Goal: Register for event/course

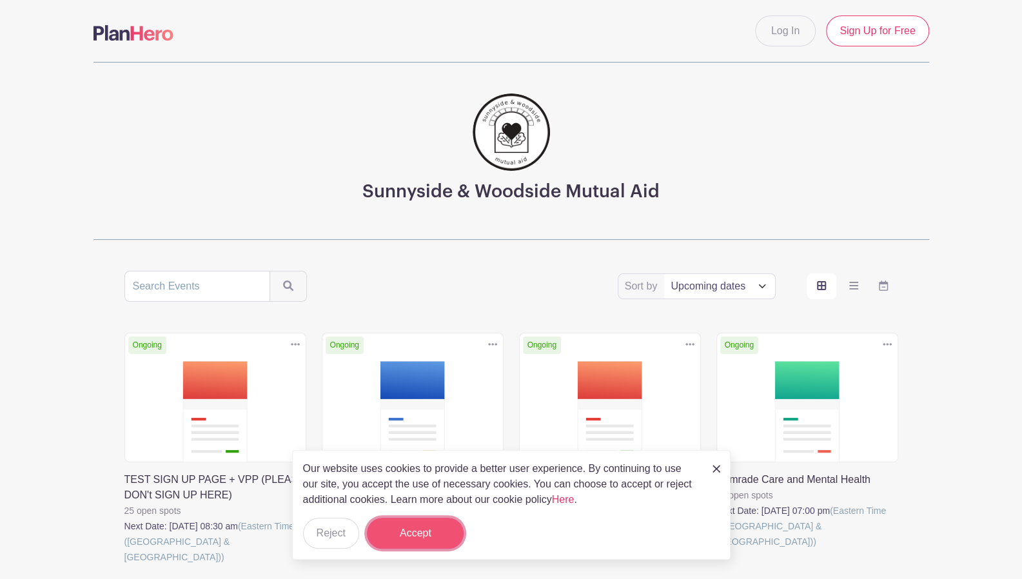
click at [427, 526] on button "Accept" at bounding box center [415, 533] width 97 height 31
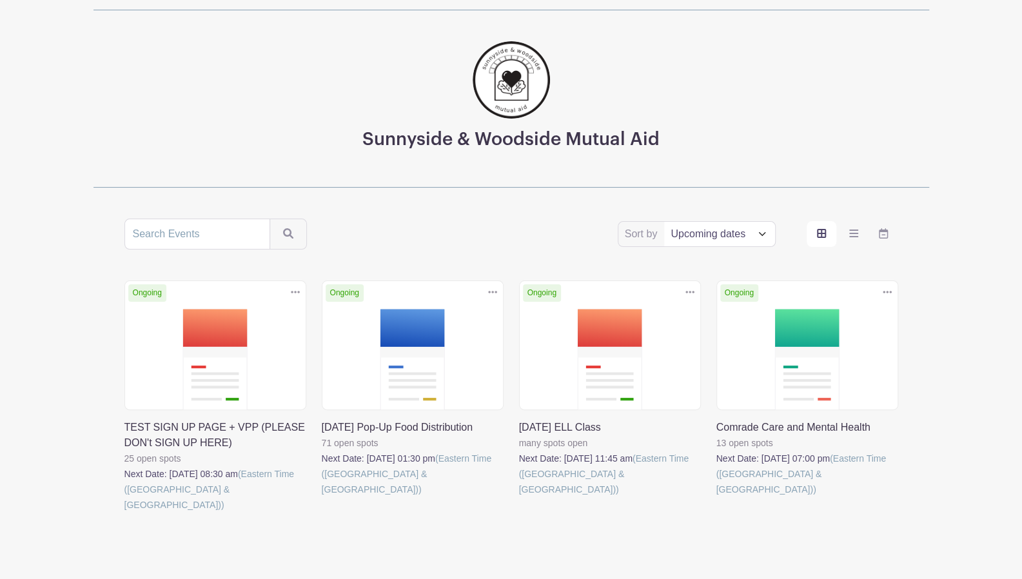
scroll to position [85, 0]
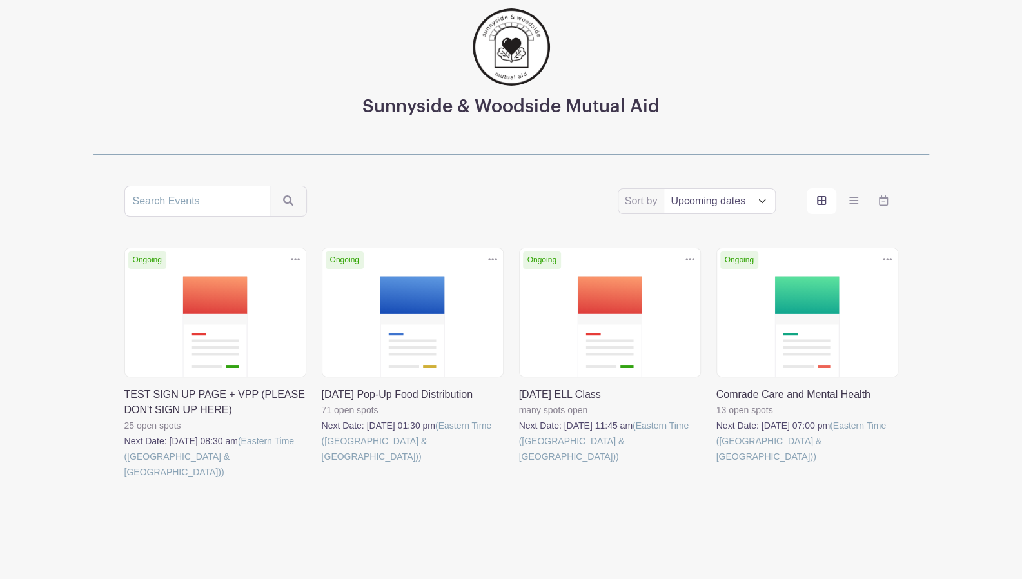
click at [519, 464] on link at bounding box center [519, 464] width 0 height 0
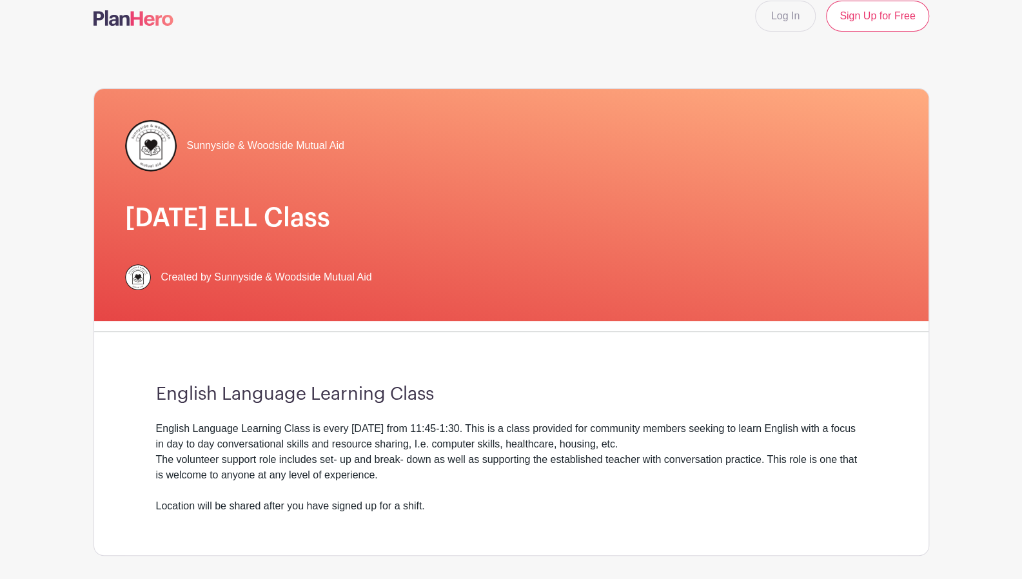
scroll to position [3, 0]
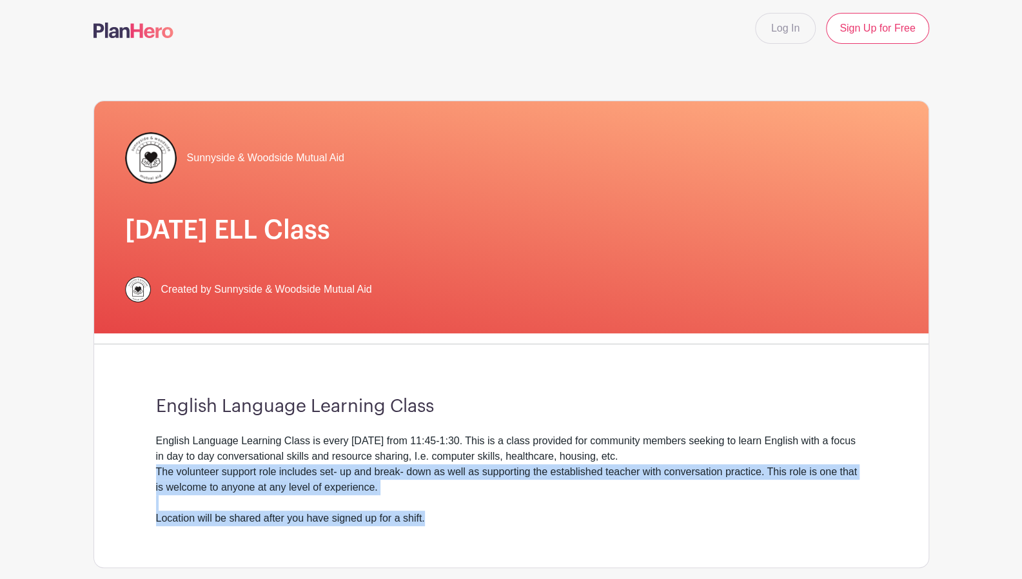
drag, startPoint x: 685, startPoint y: 514, endPoint x: 676, endPoint y: 491, distance: 24.9
click at [676, 491] on div "English Language Learning Class is every [DATE] from 11:45-1:30. This is a clas…" at bounding box center [511, 479] width 711 height 93
click at [494, 535] on div "English Language Learning Class English Language Learning Class is every [DATE]…" at bounding box center [511, 461] width 772 height 213
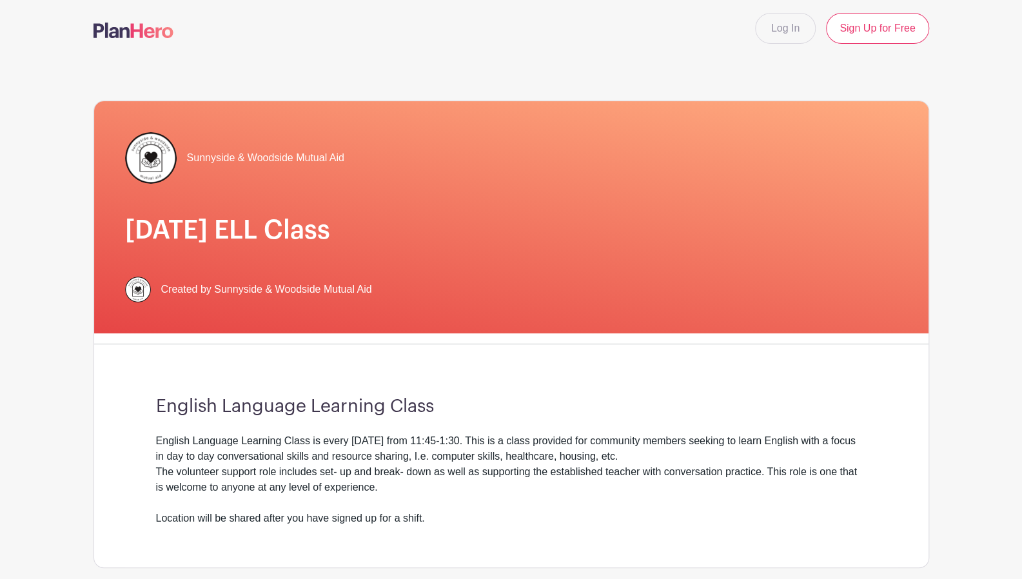
click at [495, 538] on div "English Language Learning Class English Language Learning Class is every [DATE]…" at bounding box center [511, 461] width 772 height 213
click at [477, 433] on div "English Language Learning Class is every [DATE] from 11:45-1:30. This is a clas…" at bounding box center [511, 479] width 711 height 93
click at [471, 447] on div "English Language Learning Class is every [DATE] from 11:45-1:30. This is a clas…" at bounding box center [511, 479] width 711 height 93
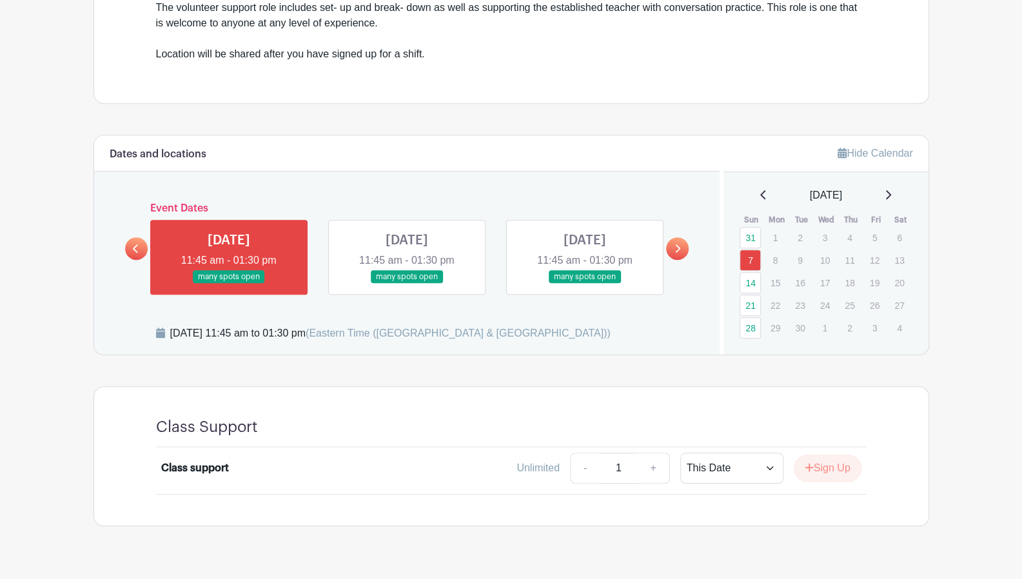
scroll to position [490, 0]
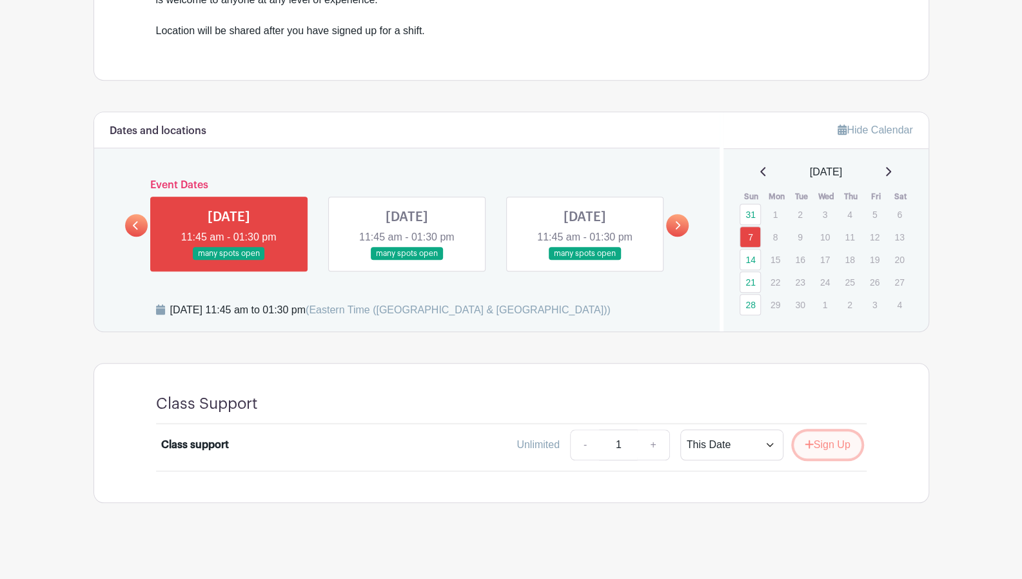
click at [829, 437] on button "Sign Up" at bounding box center [828, 444] width 68 height 27
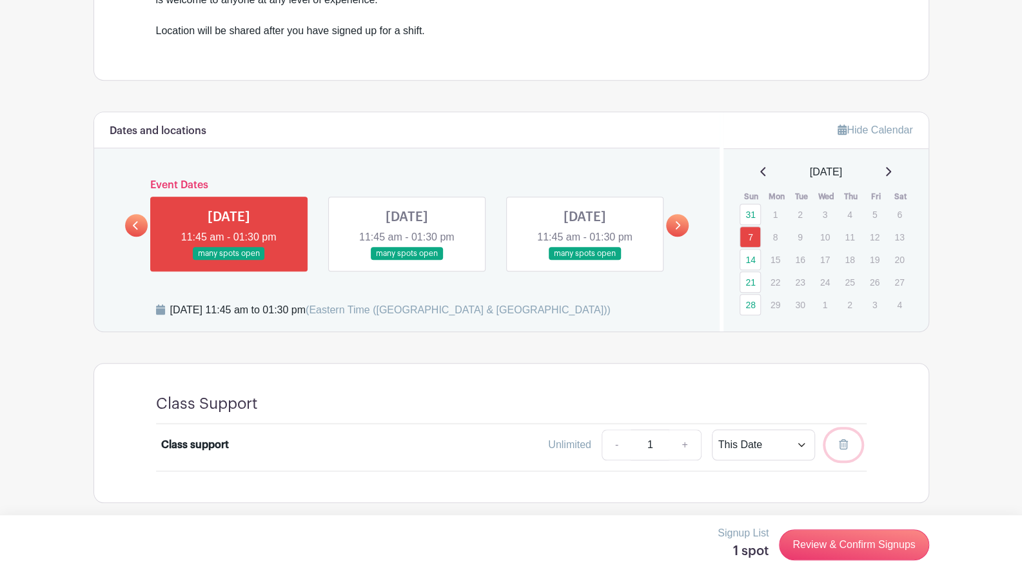
drag, startPoint x: 841, startPoint y: 443, endPoint x: 581, endPoint y: 39, distance: 480.9
click at [841, 443] on icon at bounding box center [843, 444] width 9 height 10
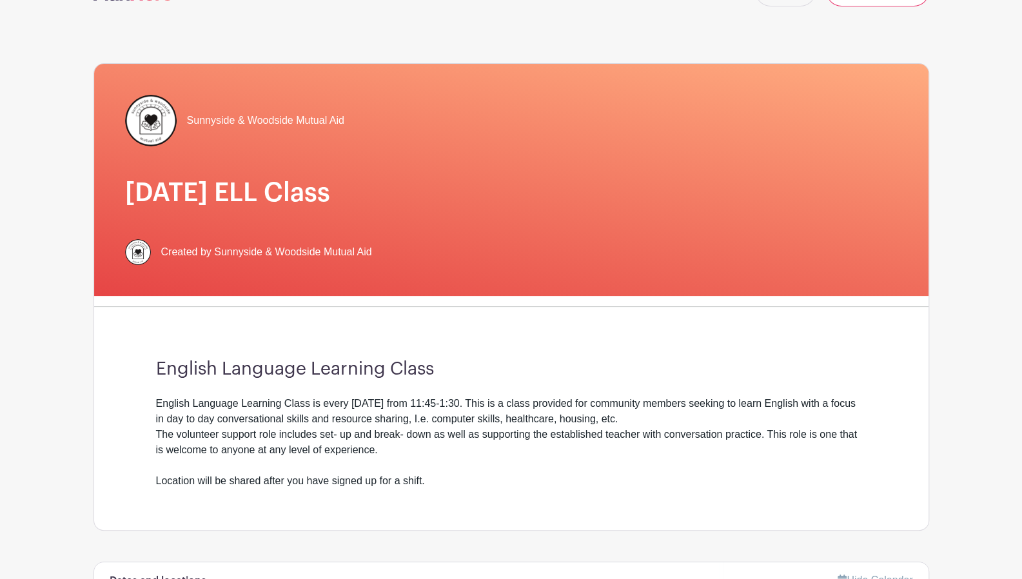
scroll to position [0, 0]
